Goal: Task Accomplishment & Management: Complete application form

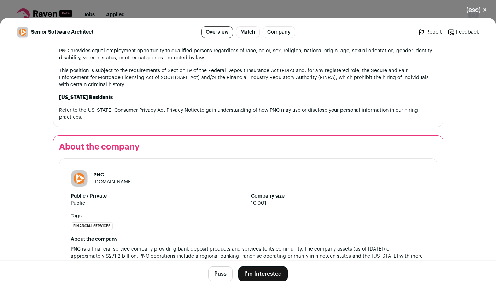
scroll to position [1277, 0]
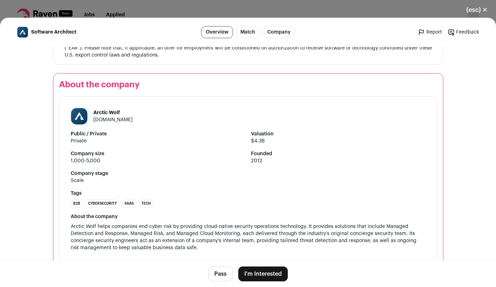
scroll to position [1221, 0]
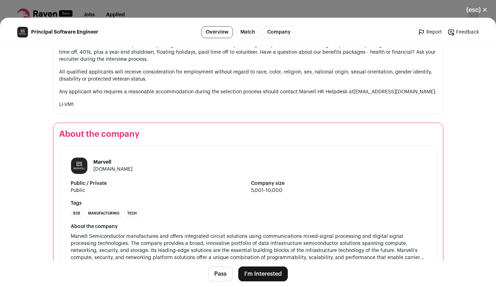
scroll to position [802, 0]
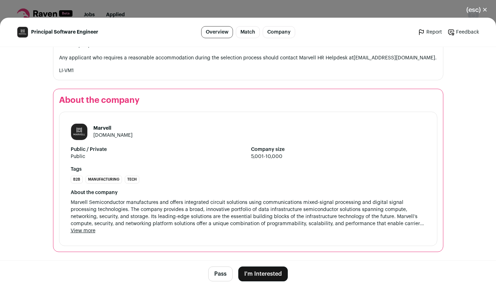
click at [269, 273] on button "I'm Interested" at bounding box center [262, 273] width 49 height 15
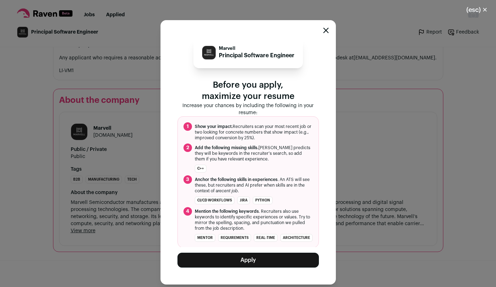
click at [254, 262] on button "Apply" at bounding box center [247, 260] width 141 height 15
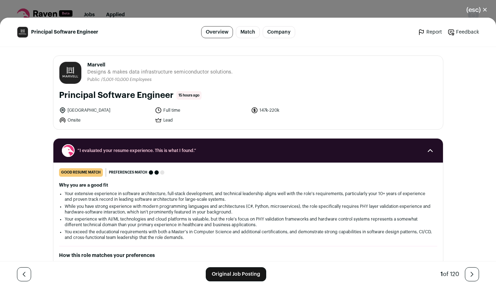
click at [479, 9] on button "(esc) ✕" at bounding box center [476, 10] width 38 height 16
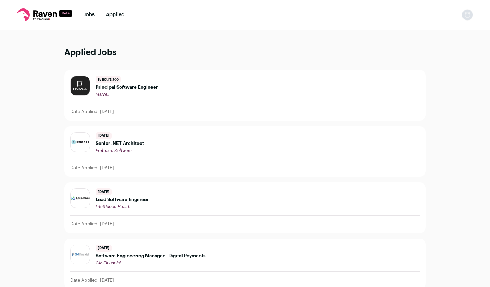
click at [94, 16] on link "Jobs" at bounding box center [89, 14] width 11 height 5
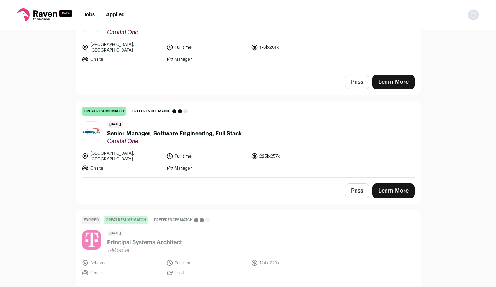
scroll to position [1822, 0]
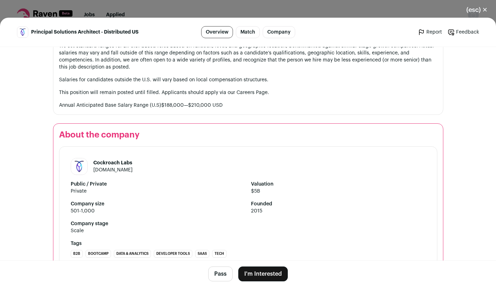
scroll to position [932, 0]
click at [263, 274] on button "I'm Interested" at bounding box center [262, 273] width 49 height 15
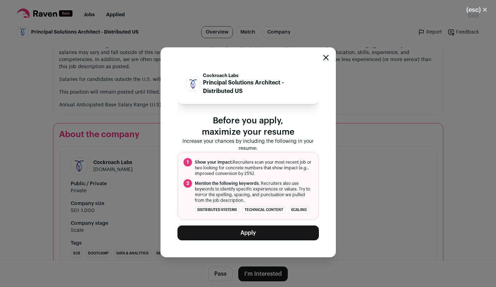
click at [255, 240] on button "Apply" at bounding box center [247, 232] width 141 height 15
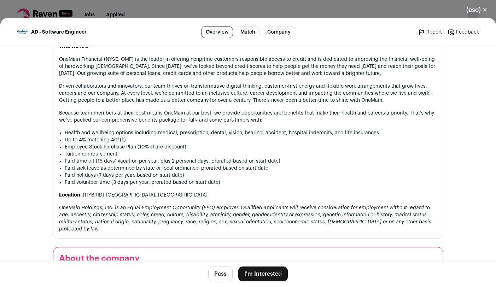
scroll to position [721, 0]
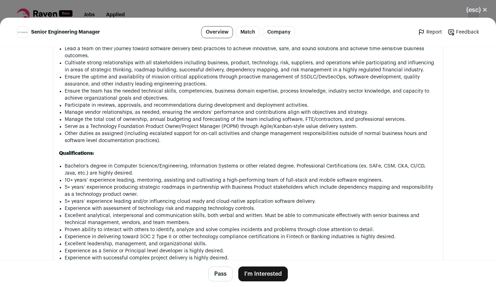
scroll to position [636, 0]
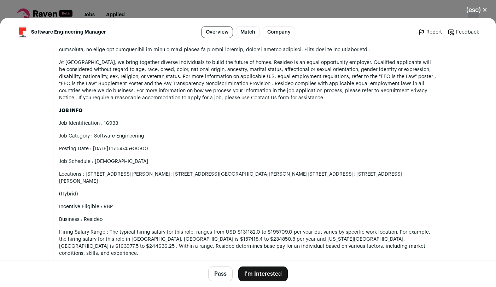
scroll to position [848, 0]
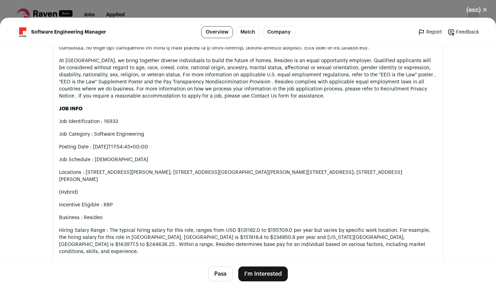
drag, startPoint x: 306, startPoint y: 208, endPoint x: 249, endPoint y: 210, distance: 56.9
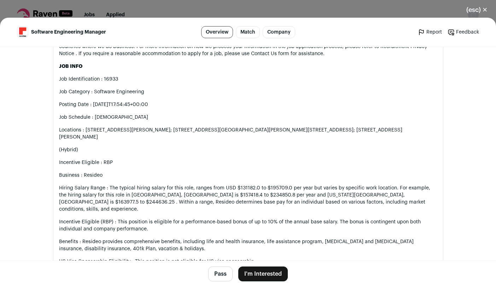
scroll to position [932, 0]
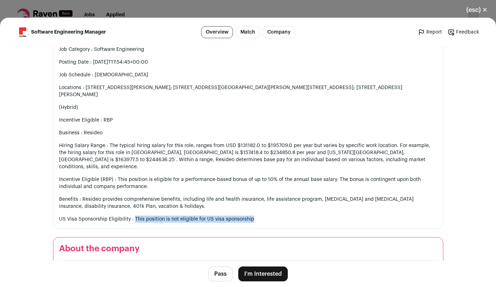
drag, startPoint x: 254, startPoint y: 210, endPoint x: 131, endPoint y: 211, distance: 123.6
click at [131, 215] on p "US Visa Sponsorship Eligibility : This position is not eligible for US visa spo…" at bounding box center [248, 218] width 378 height 7
copy p "This position is not eligible for US visa sponsorship"
click at [298, 215] on p "US Visa Sponsorship Eligibility : This position is not eligible for US visa spo…" at bounding box center [248, 218] width 378 height 7
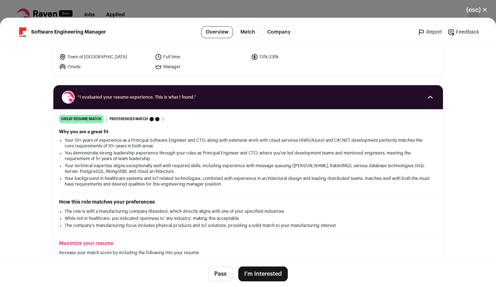
scroll to position [0, 0]
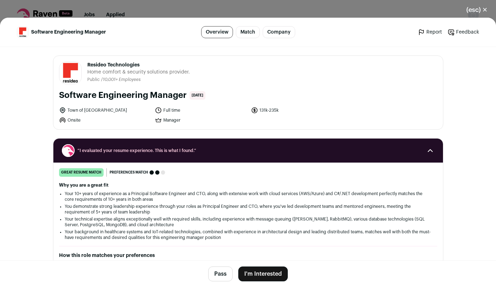
drag, startPoint x: 109, startPoint y: 109, endPoint x: 106, endPoint y: 111, distance: 3.8
click at [106, 111] on li "Town of [GEOGRAPHIC_DATA]" at bounding box center [105, 110] width 92 height 7
drag, startPoint x: 65, startPoint y: 111, endPoint x: 105, endPoint y: 111, distance: 39.9
click at [105, 111] on li "Town of [GEOGRAPHIC_DATA]" at bounding box center [105, 110] width 92 height 7
drag, startPoint x: 65, startPoint y: 108, endPoint x: 104, endPoint y: 109, distance: 38.9
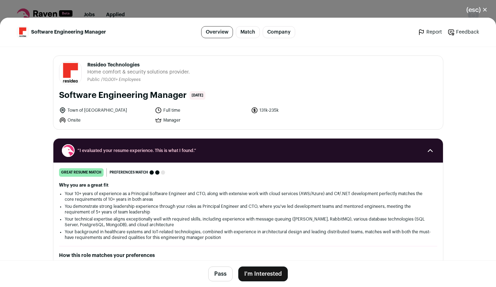
click at [105, 109] on li "Town of [GEOGRAPHIC_DATA]" at bounding box center [105, 110] width 92 height 7
click at [103, 109] on li "Town of [GEOGRAPHIC_DATA]" at bounding box center [105, 110] width 92 height 7
click at [366, 119] on div "Town of Huntington Full time 131k-235k Onsite Manager" at bounding box center [248, 115] width 378 height 17
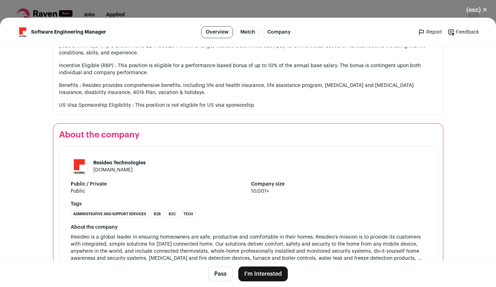
scroll to position [1074, 0]
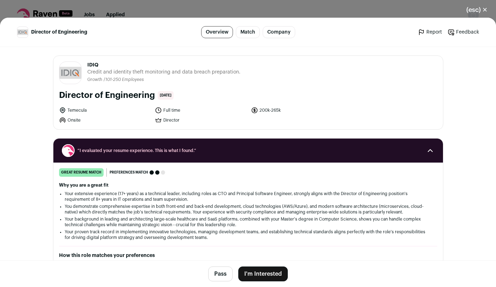
drag, startPoint x: 88, startPoint y: 111, endPoint x: 84, endPoint y: 110, distance: 4.3
click at [84, 110] on li "Temecula" at bounding box center [105, 110] width 92 height 7
click at [84, 109] on li "Temecula" at bounding box center [105, 110] width 92 height 7
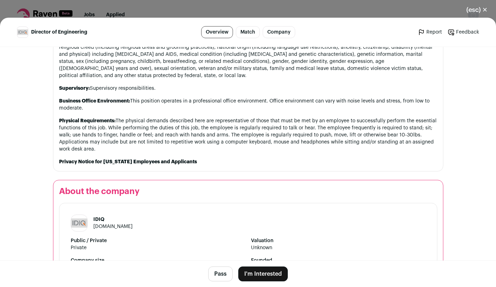
scroll to position [1060, 0]
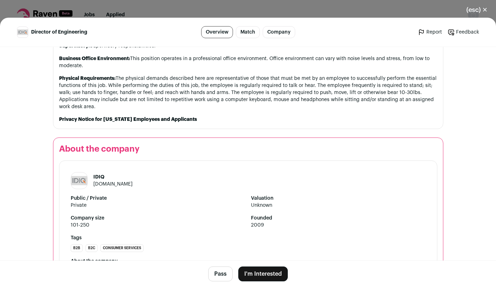
click at [108, 182] on link "[DOMAIN_NAME]" at bounding box center [112, 184] width 39 height 5
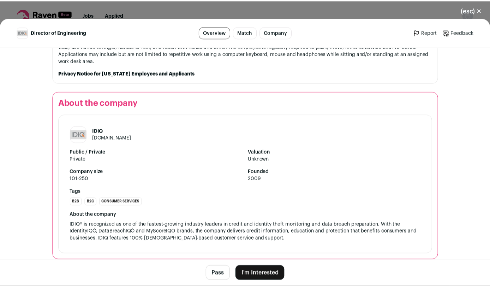
scroll to position [1107, 0]
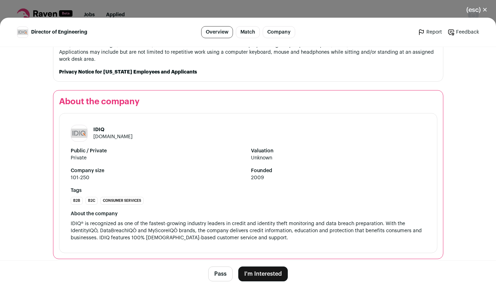
click at [255, 277] on button "I'm Interested" at bounding box center [262, 273] width 49 height 15
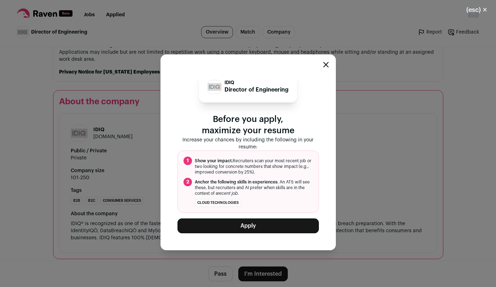
click at [247, 224] on button "Apply" at bounding box center [247, 225] width 141 height 15
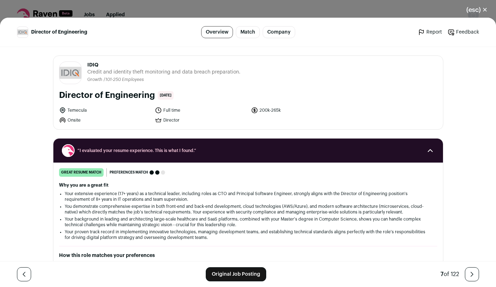
drag, startPoint x: 257, startPoint y: 112, endPoint x: 276, endPoint y: 111, distance: 19.5
click at [276, 111] on li "200k-265k" at bounding box center [297, 110] width 92 height 7
click at [283, 111] on li "200k-265k" at bounding box center [297, 110] width 92 height 7
click at [473, 13] on button "(esc) ✕" at bounding box center [476, 10] width 38 height 16
